Goal: Transaction & Acquisition: Download file/media

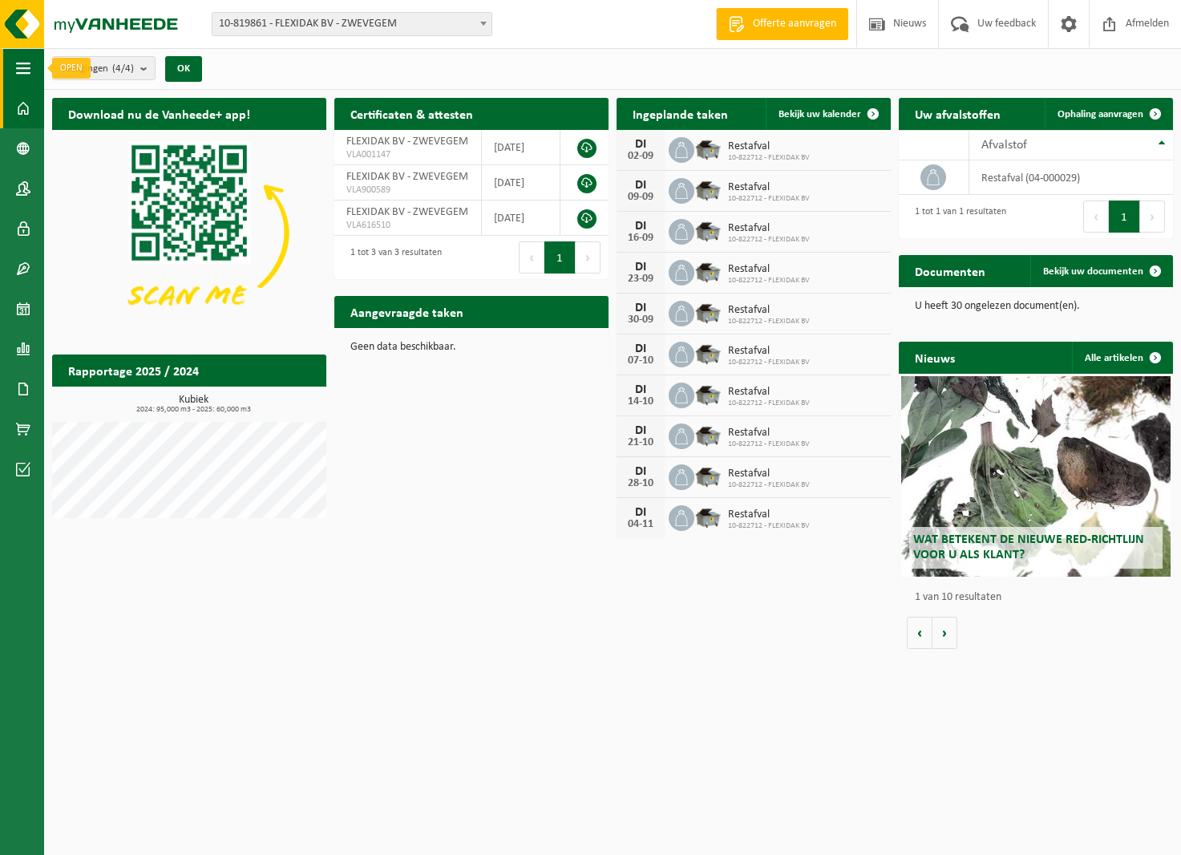
click at [23, 64] on span "button" at bounding box center [23, 68] width 14 height 40
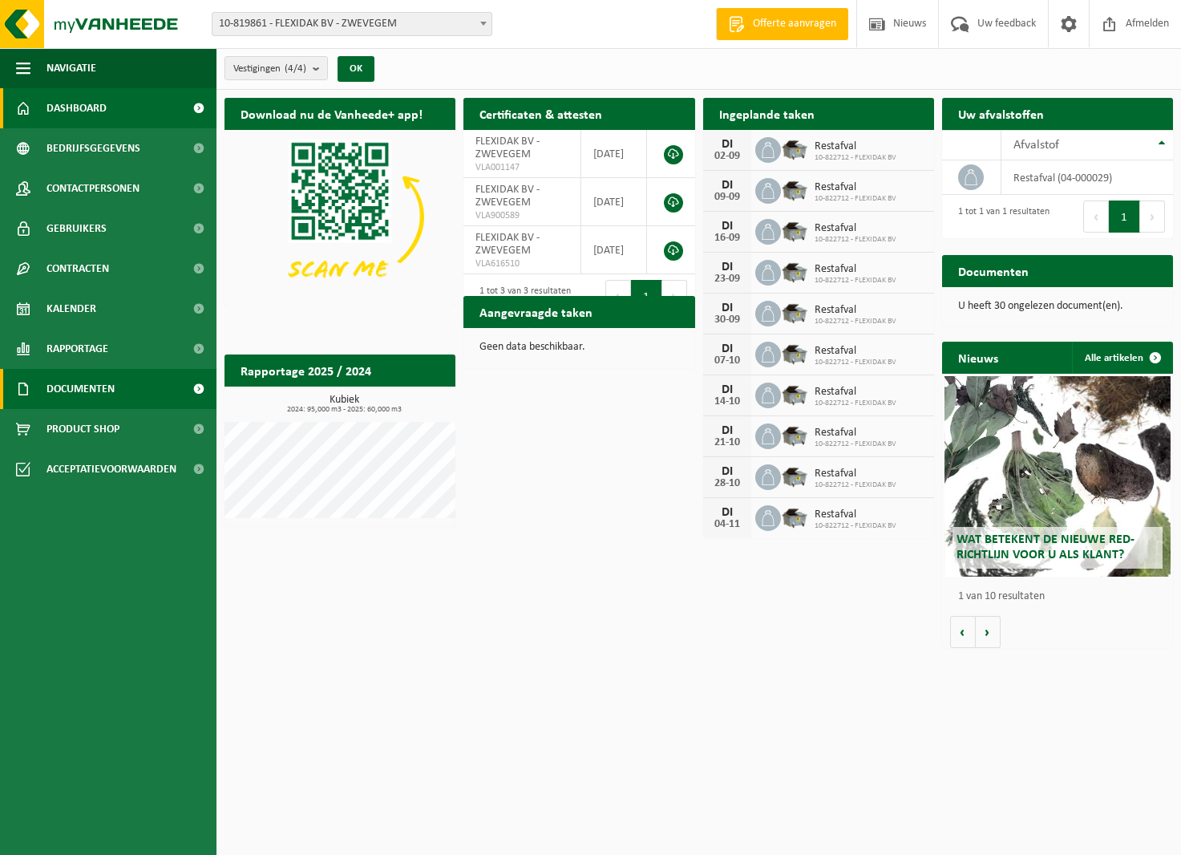
click at [87, 376] on span "Documenten" at bounding box center [80, 389] width 68 height 40
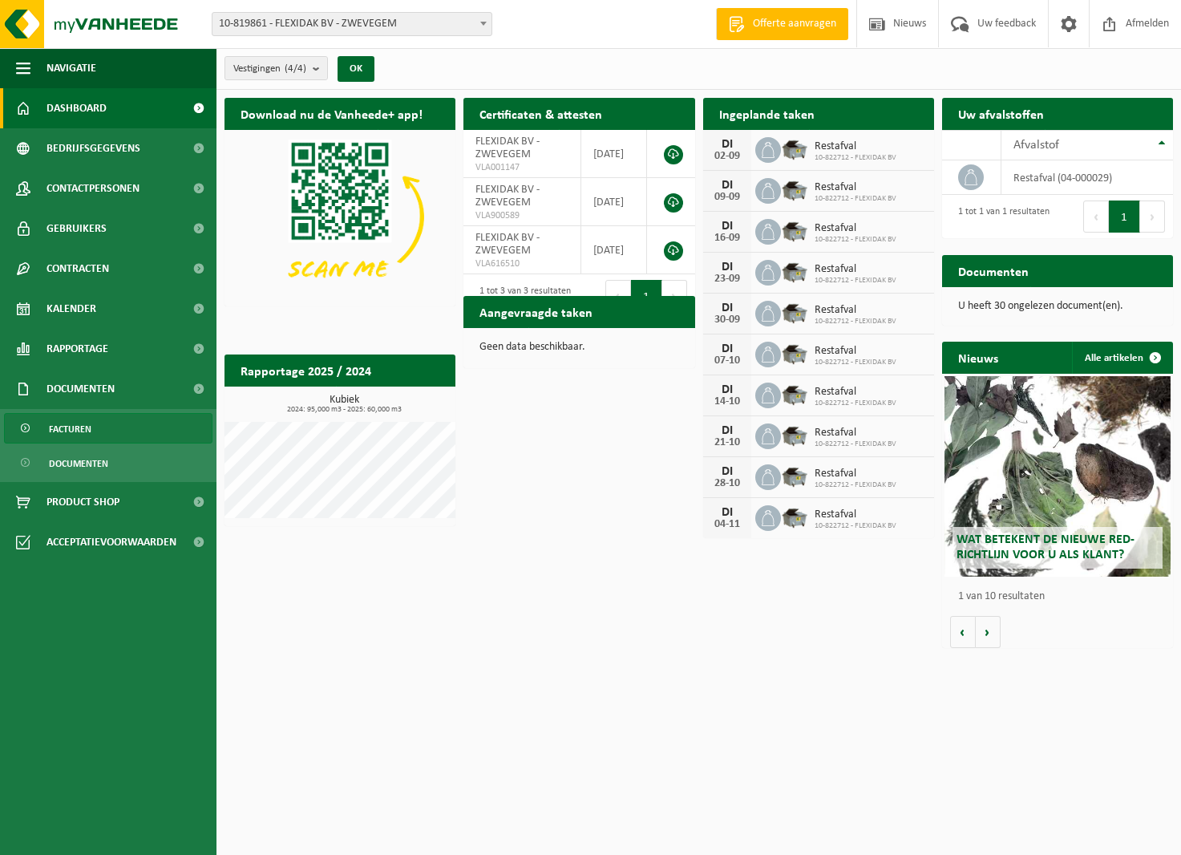
click at [79, 426] on span "Facturen" at bounding box center [70, 429] width 42 height 30
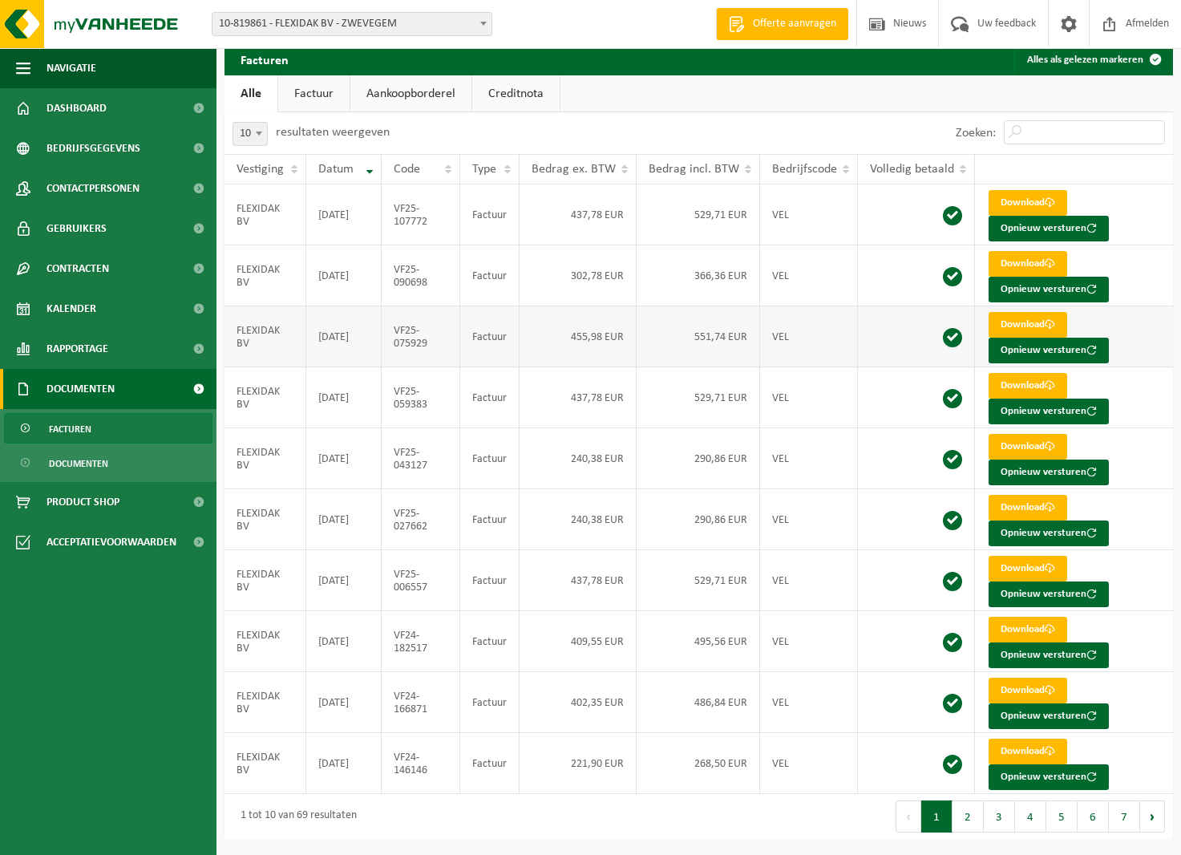
scroll to position [59, 0]
click at [1038, 748] on link "Download" at bounding box center [1027, 751] width 79 height 26
click at [1012, 689] on link "Download" at bounding box center [1027, 690] width 79 height 26
click at [1015, 565] on link "Download" at bounding box center [1027, 569] width 79 height 26
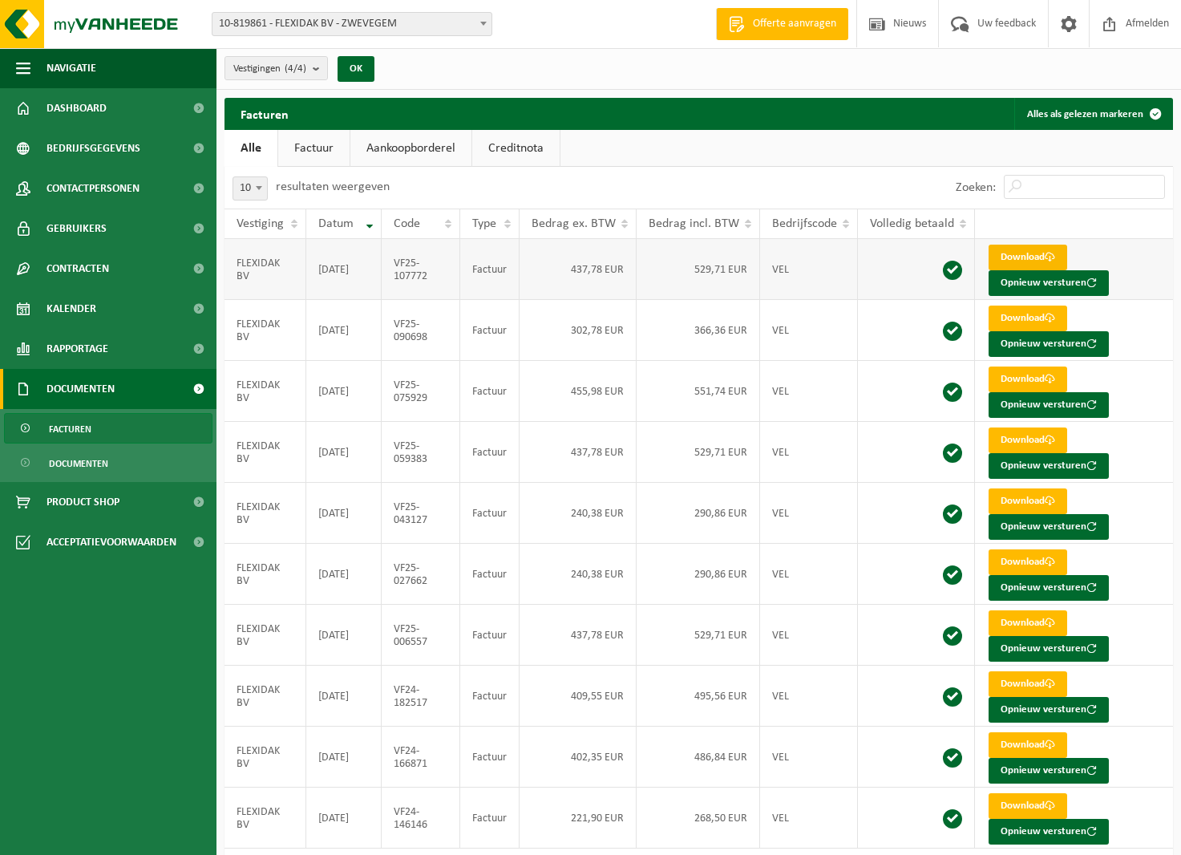
click at [1020, 256] on link "Download" at bounding box center [1027, 257] width 79 height 26
